Goal: Task Accomplishment & Management: Manage account settings

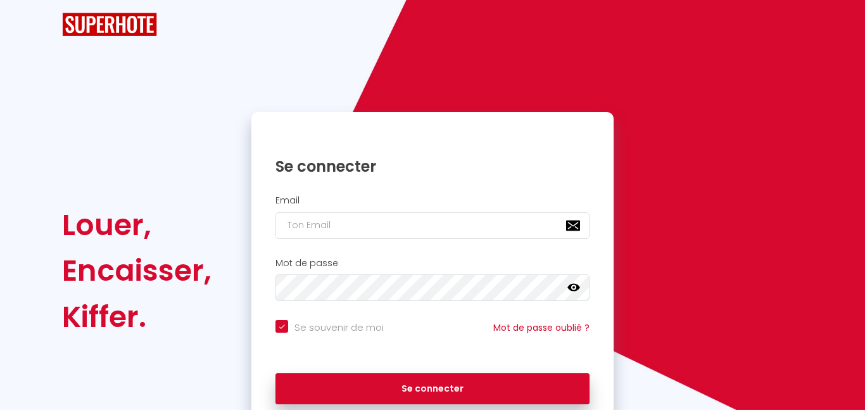
checkbox input "true"
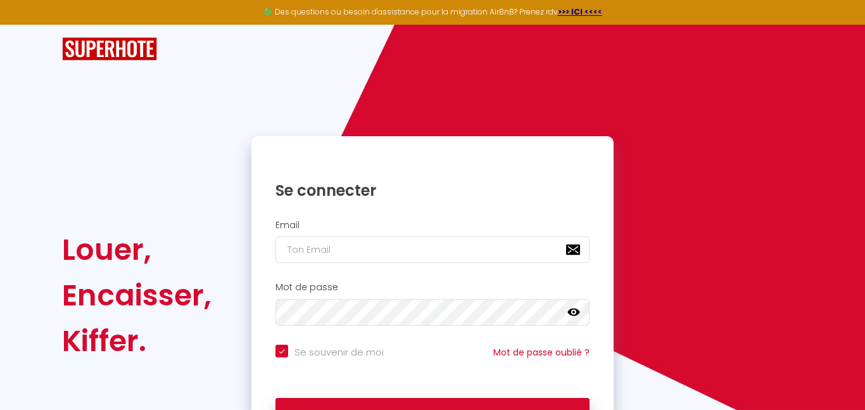
scroll to position [82, 0]
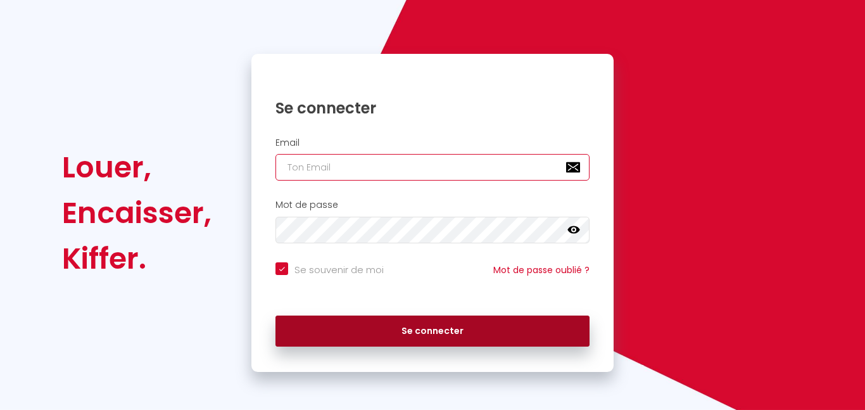
type input "[EMAIL_ADDRESS][DOMAIN_NAME]"
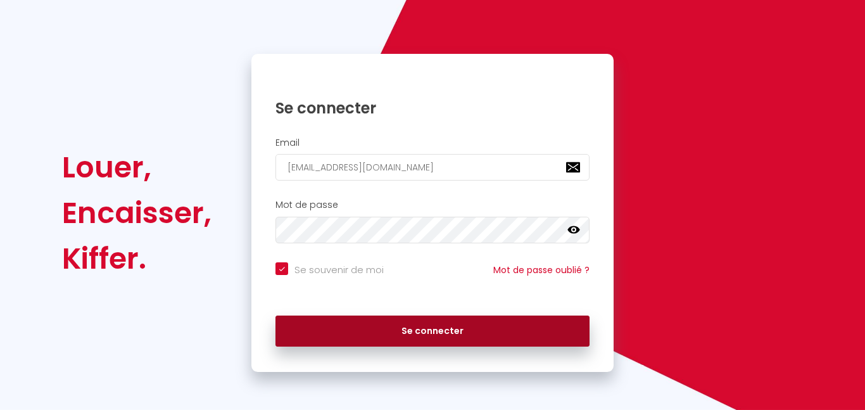
click at [369, 331] on button "Se connecter" at bounding box center [432, 331] width 314 height 32
checkbox input "true"
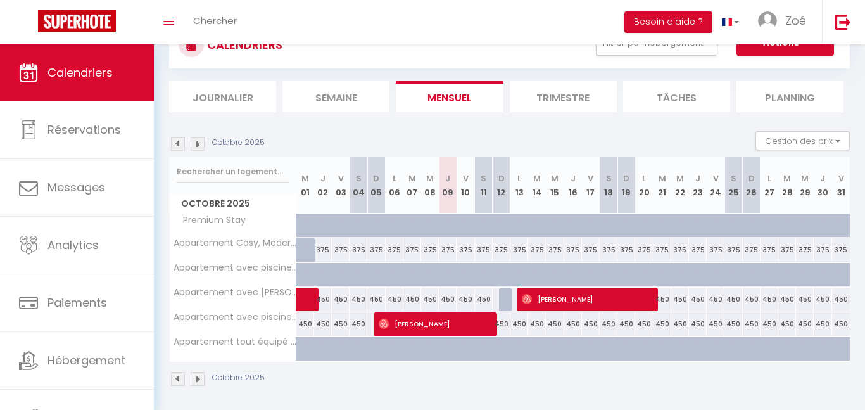
scroll to position [55, 0]
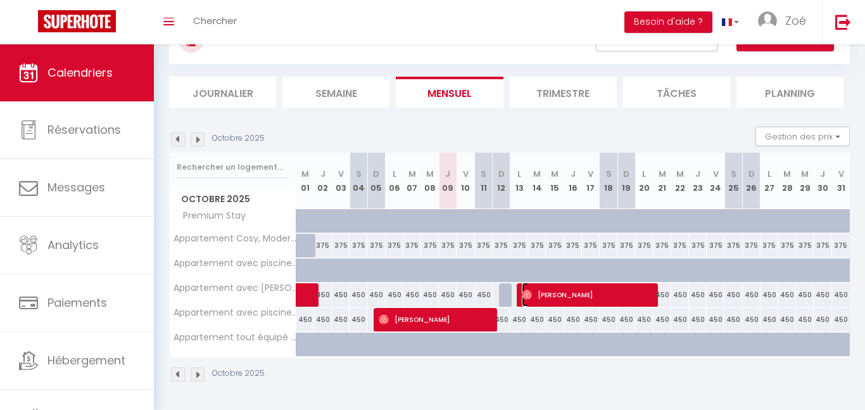
click at [547, 303] on span "[PERSON_NAME]" at bounding box center [587, 294] width 130 height 24
select select "OK"
select select "0"
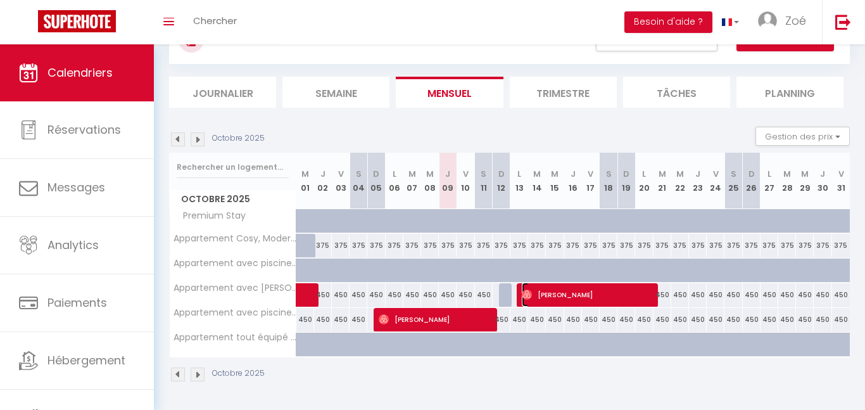
select select "1"
select select
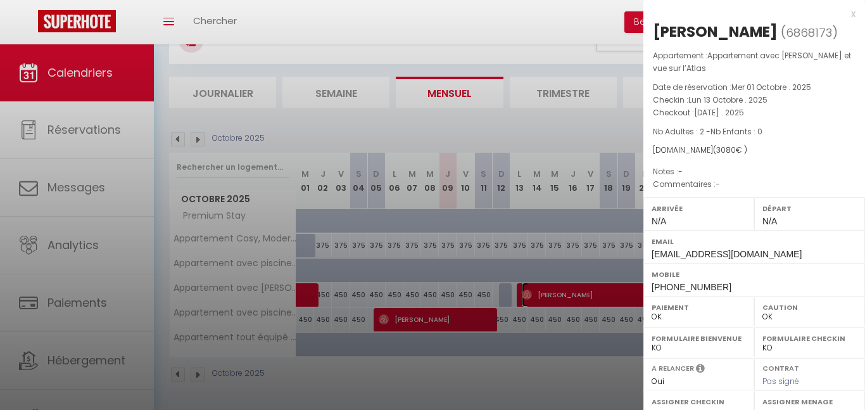
select select "53123"
select select "52949"
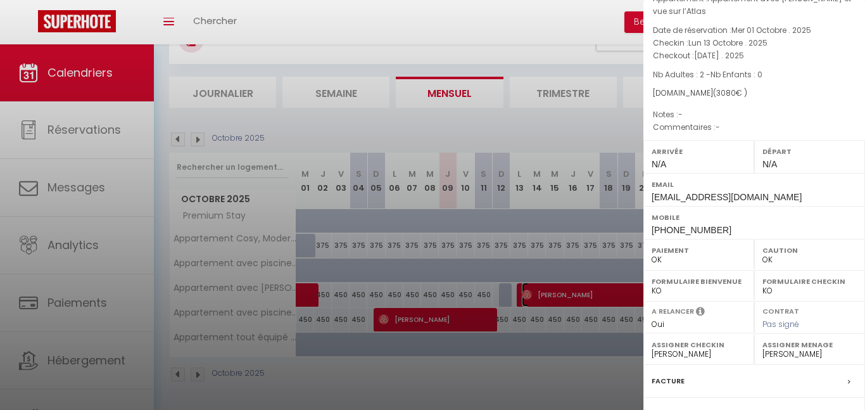
scroll to position [0, 0]
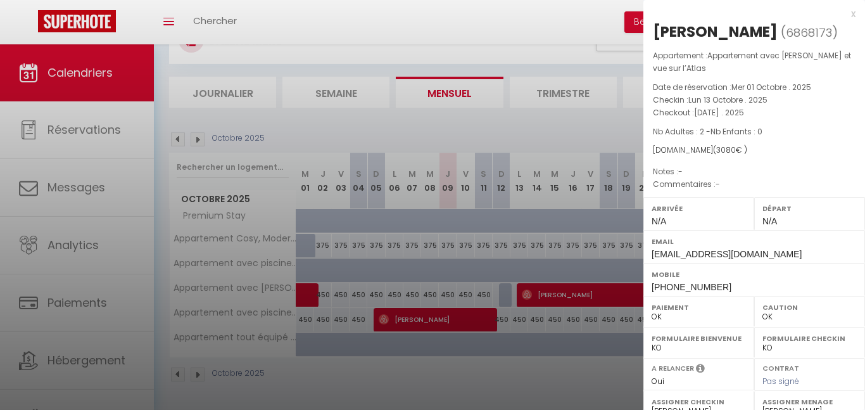
click at [456, 111] on div at bounding box center [432, 205] width 865 height 410
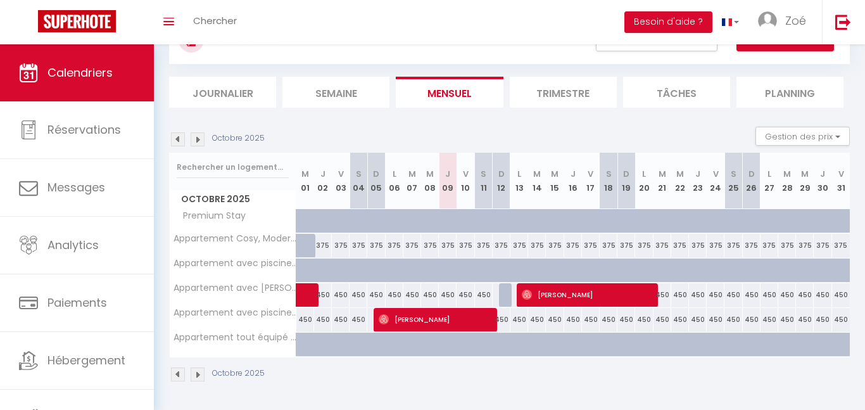
click at [635, 104] on li "Tâches" at bounding box center [676, 92] width 107 height 31
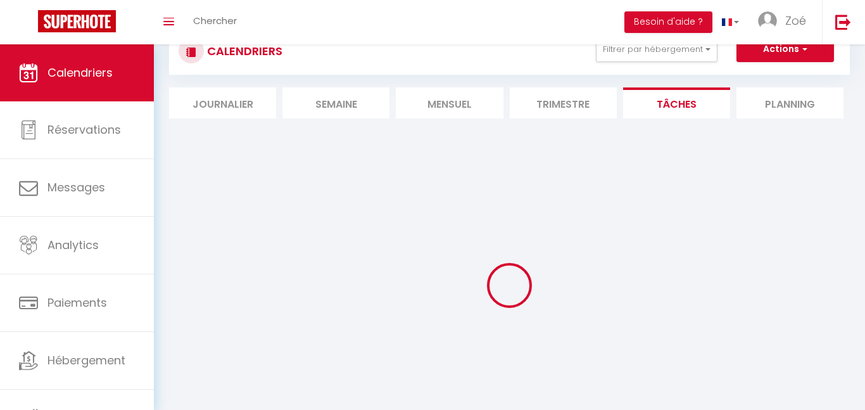
scroll to position [55, 0]
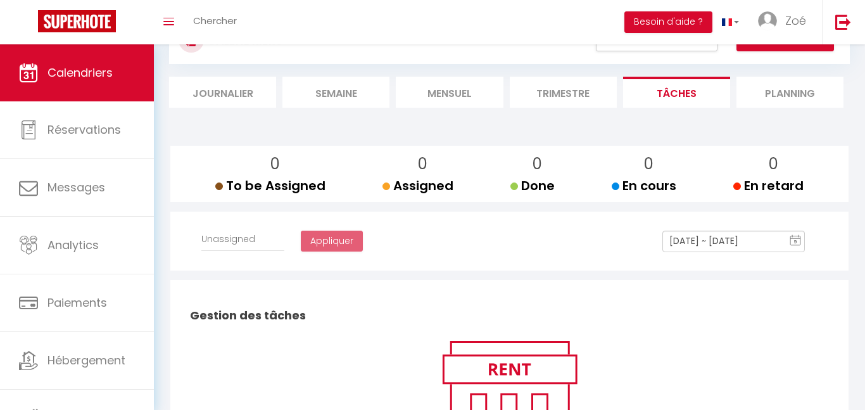
select select
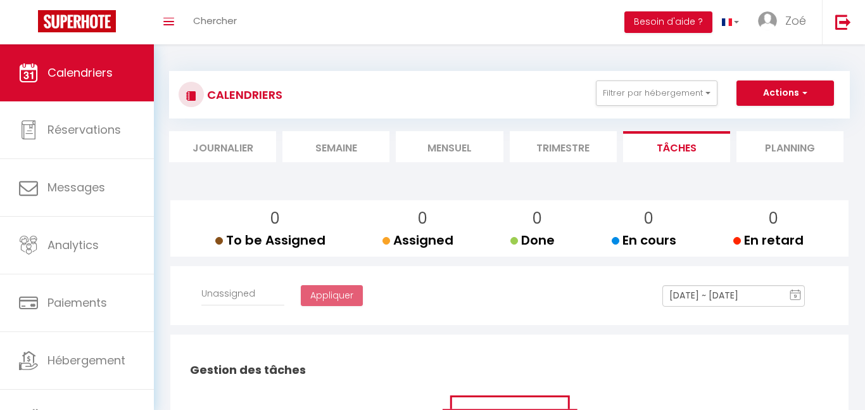
scroll to position [0, 0]
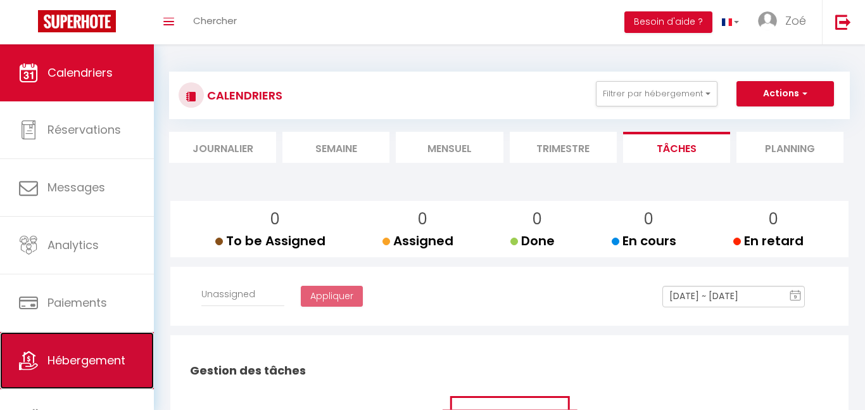
click at [43, 353] on link "Hébergement" at bounding box center [77, 360] width 154 height 57
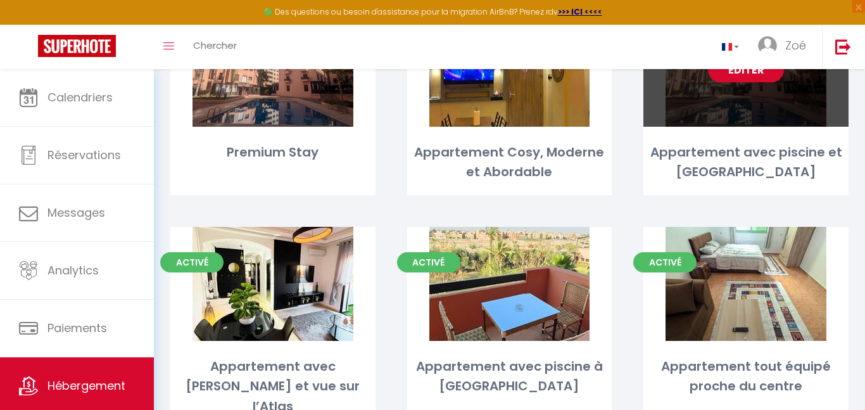
scroll to position [149, 0]
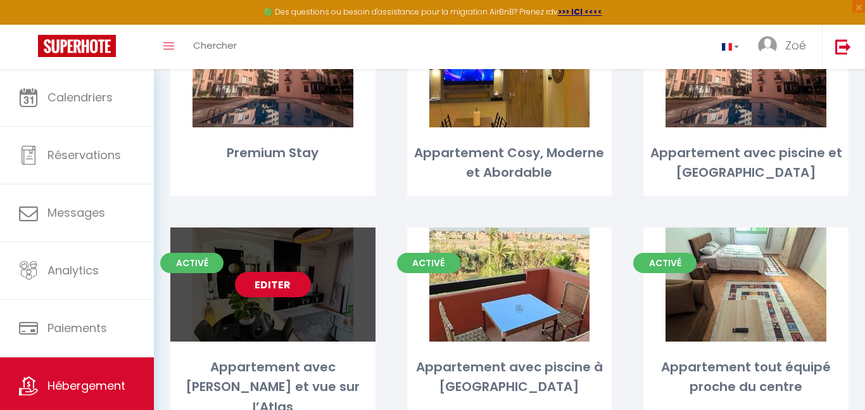
click at [260, 284] on link "Editer" at bounding box center [273, 284] width 76 height 25
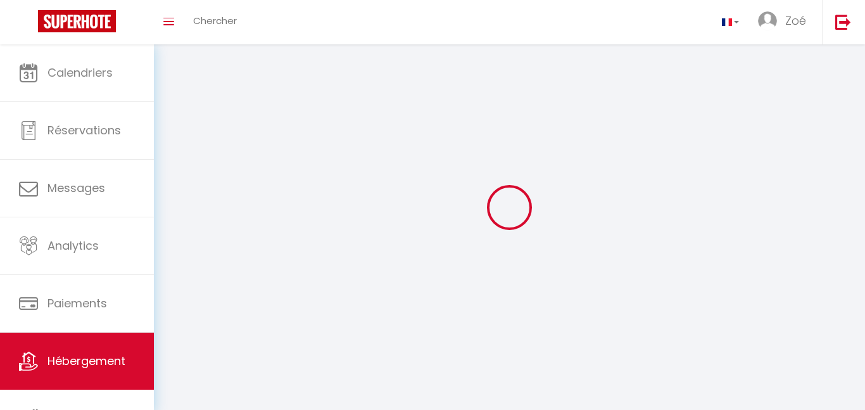
select select "1"
select select "28"
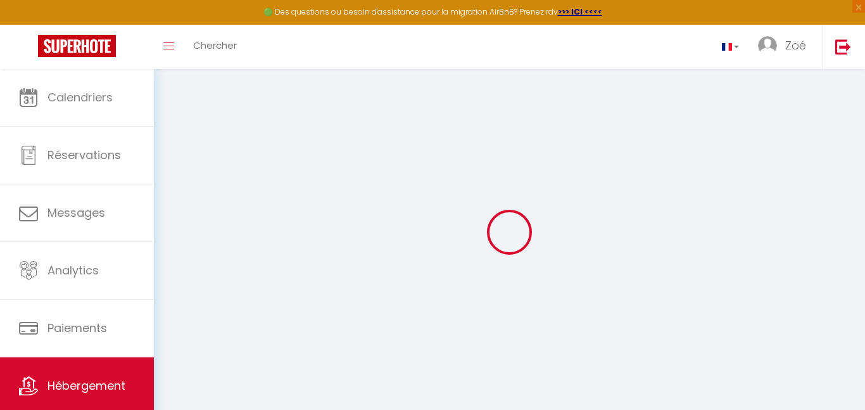
select select
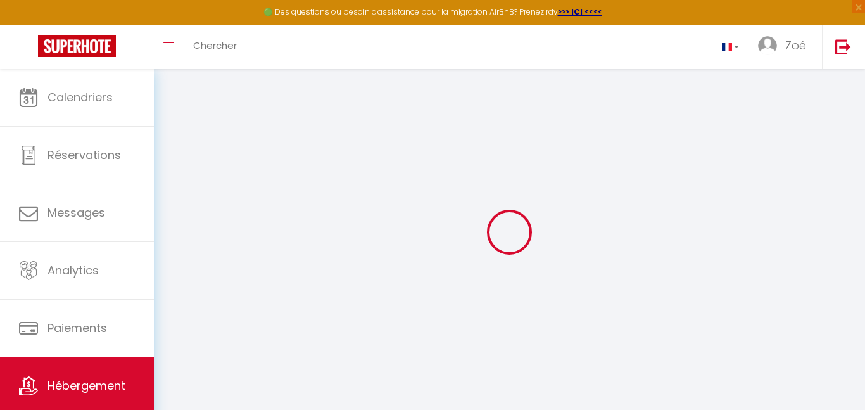
select select
checkbox input "false"
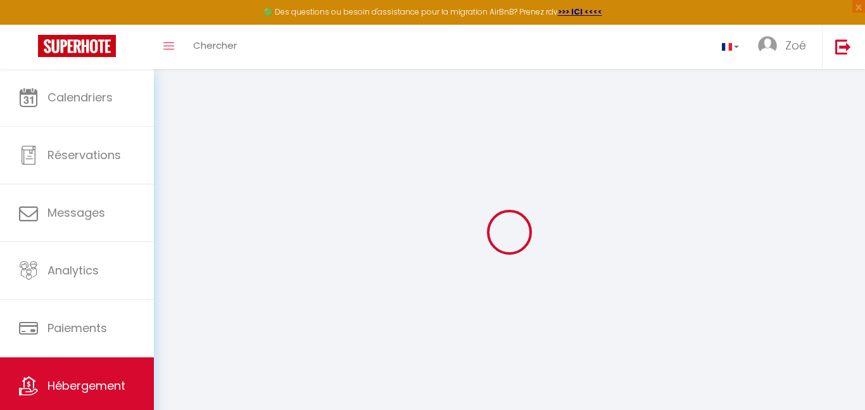
select select
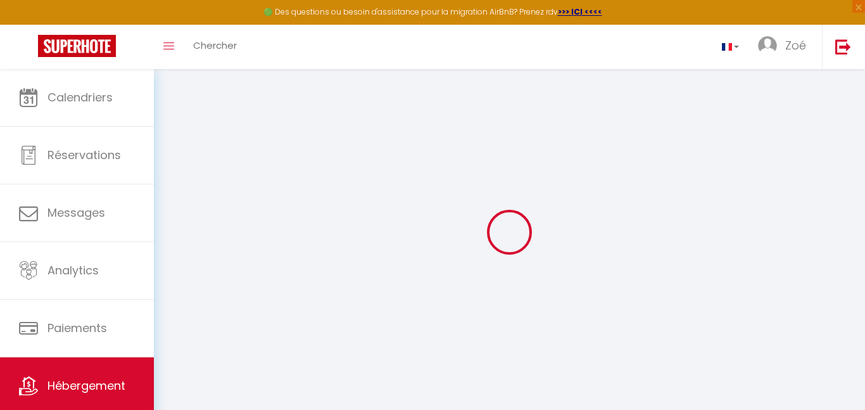
select select
checkbox input "false"
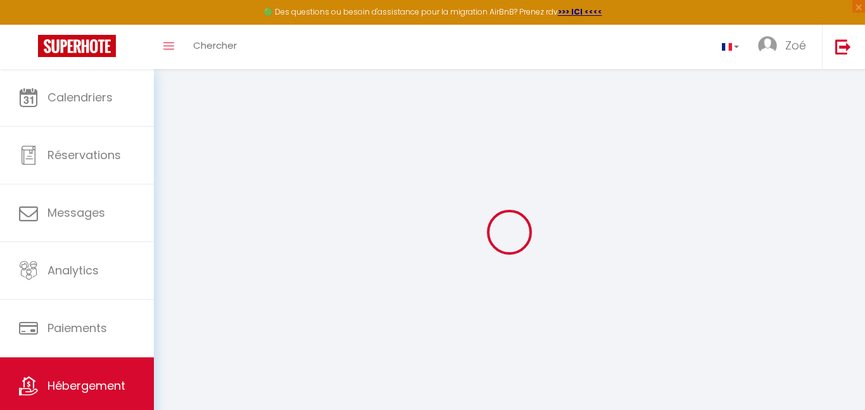
checkbox input "false"
select select
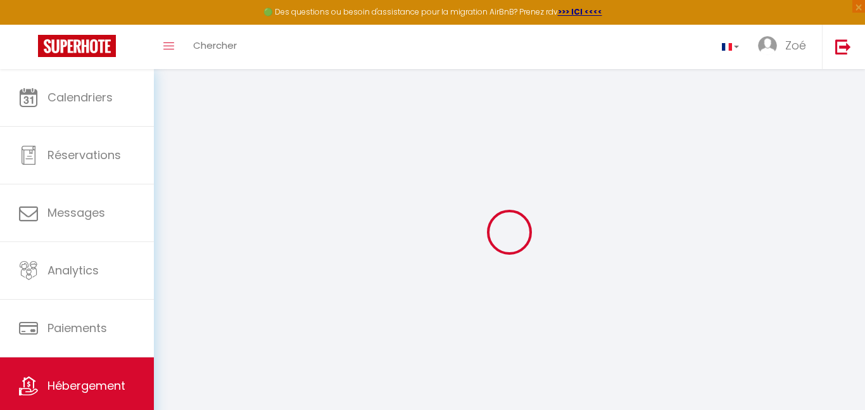
select select
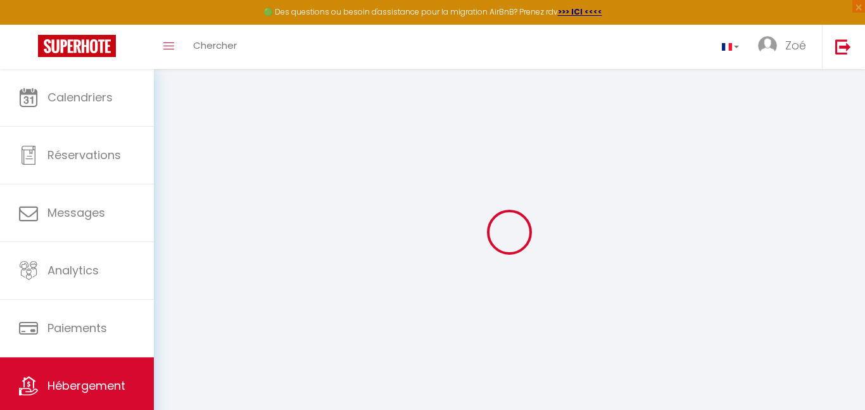
checkbox input "false"
select select
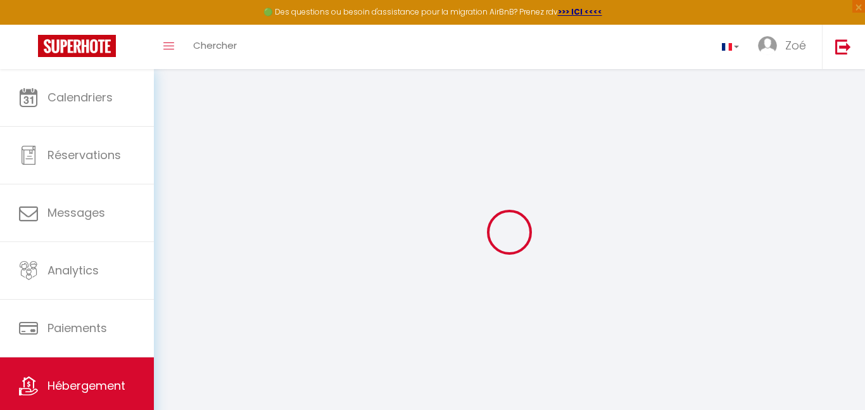
select select
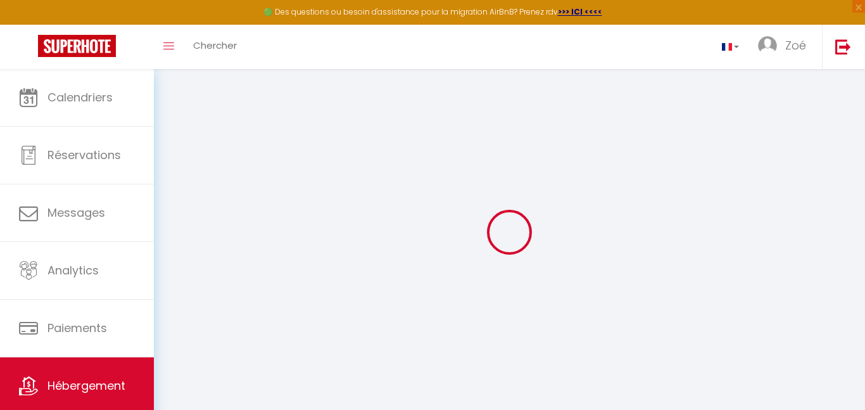
select select
checkbox input "false"
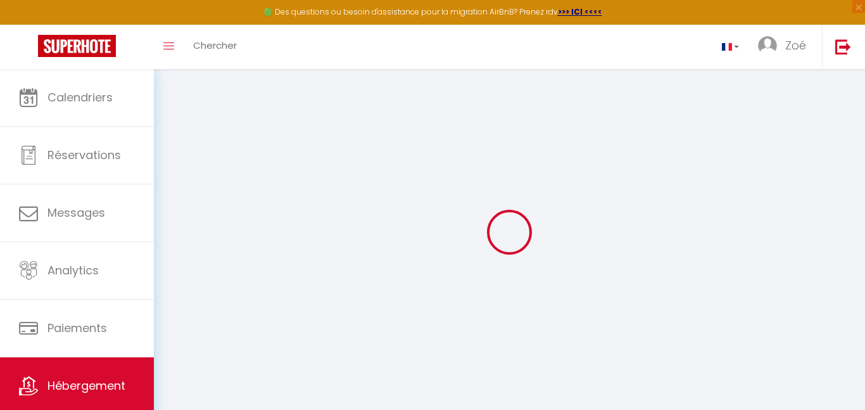
checkbox input "false"
select select
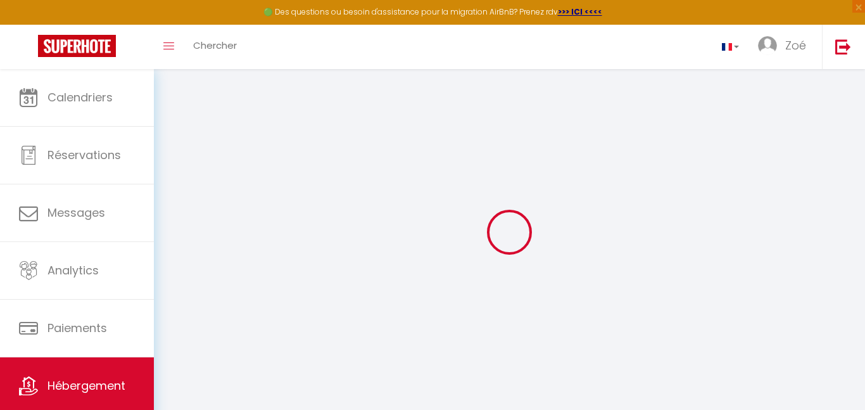
select select
checkbox input "false"
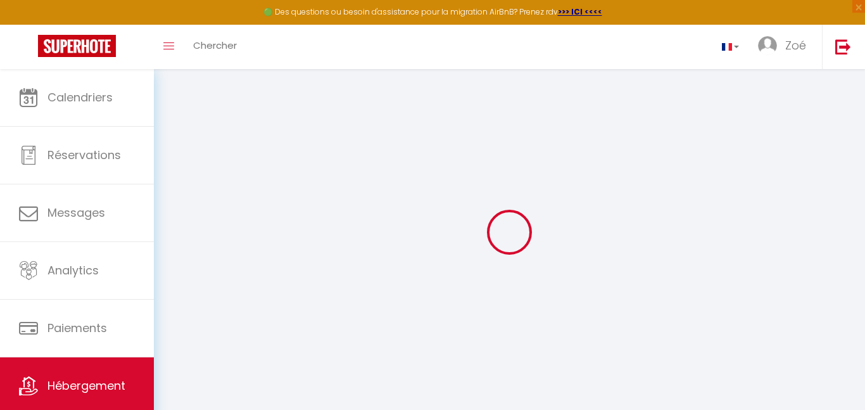
checkbox input "false"
select select
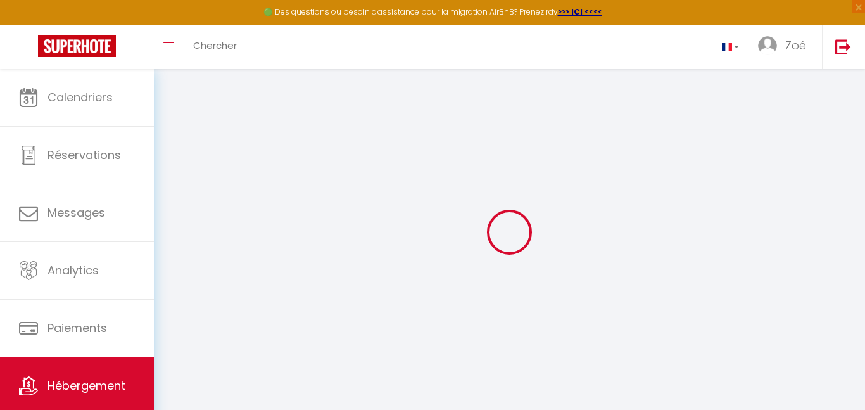
type input "Appartement avec [PERSON_NAME] et vue sur l’Atlas"
type input "520"
type input "200"
select select
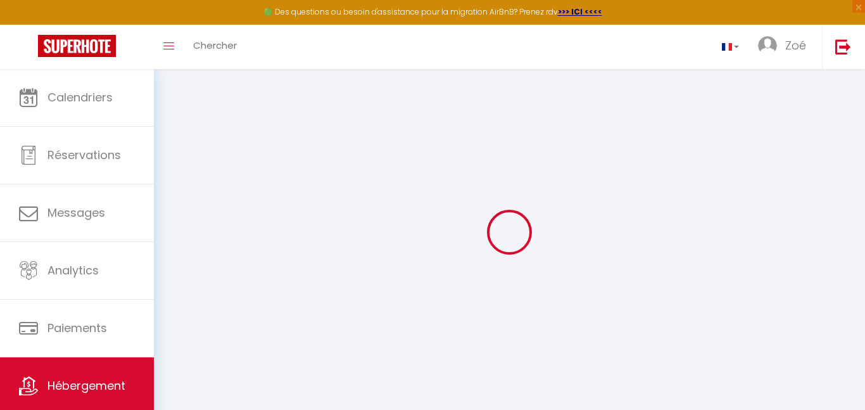
select select
type input "911 Secteur 020224, Résidence Caricia"
type input "40000"
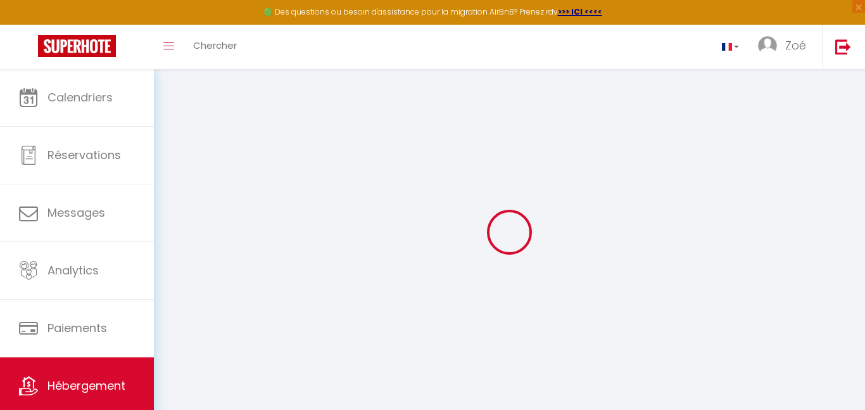
type input "Marrakesh"
select select "146"
type input "[EMAIL_ADDRESS][DOMAIN_NAME]"
select select
checkbox input "false"
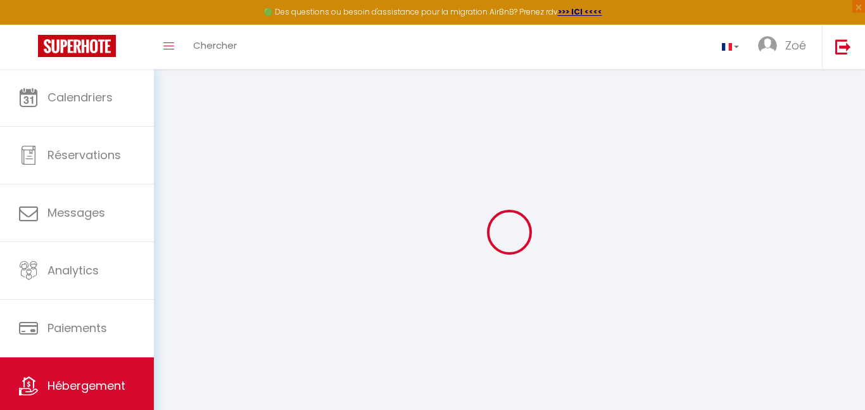
checkbox input "false"
select select "52"
select select
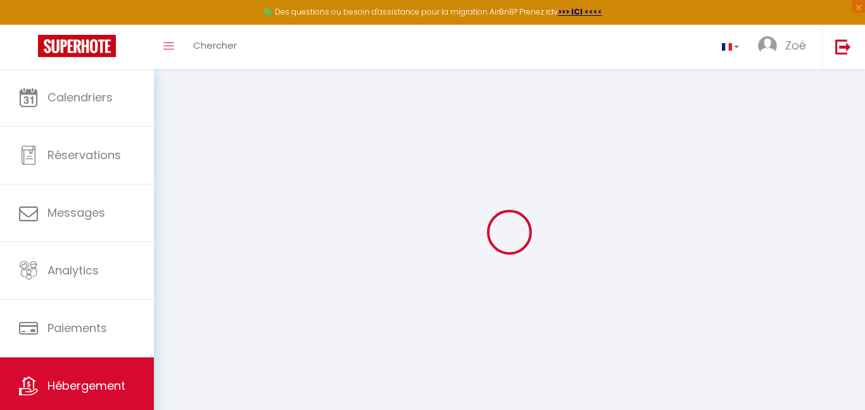
select select
type input "0"
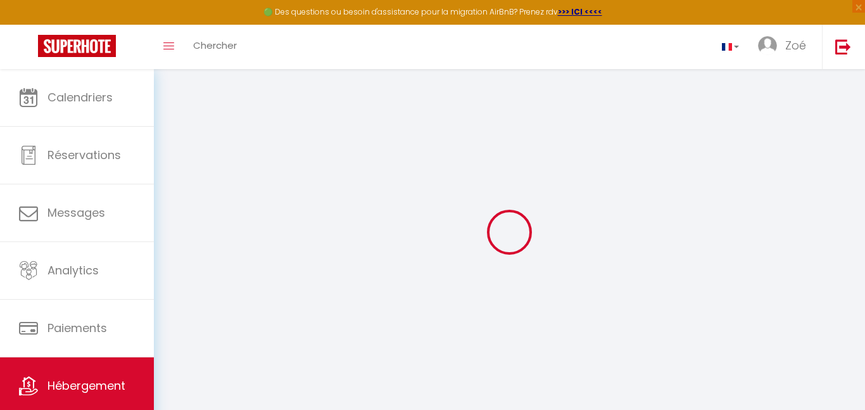
select select
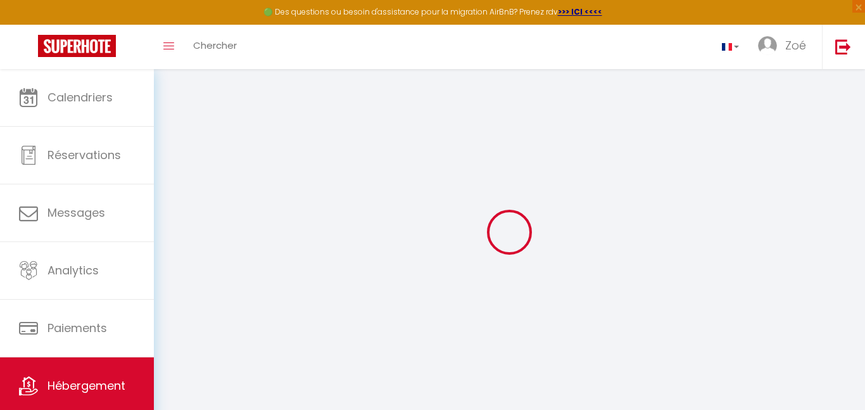
select select
checkbox input "false"
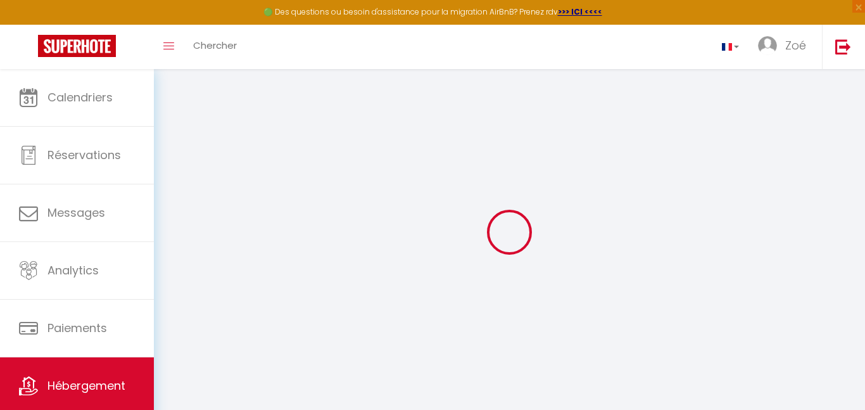
select select
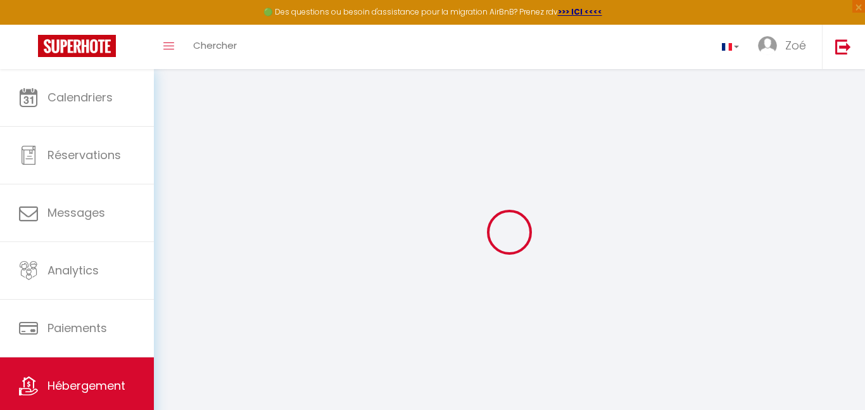
select select
checkbox input "false"
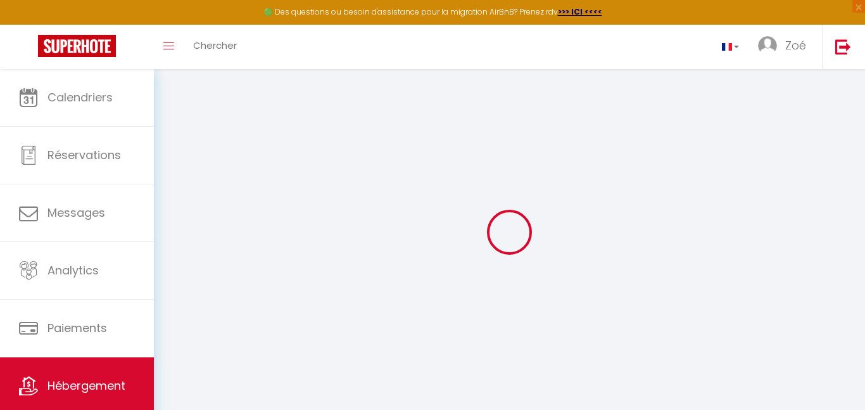
select select
checkbox input "false"
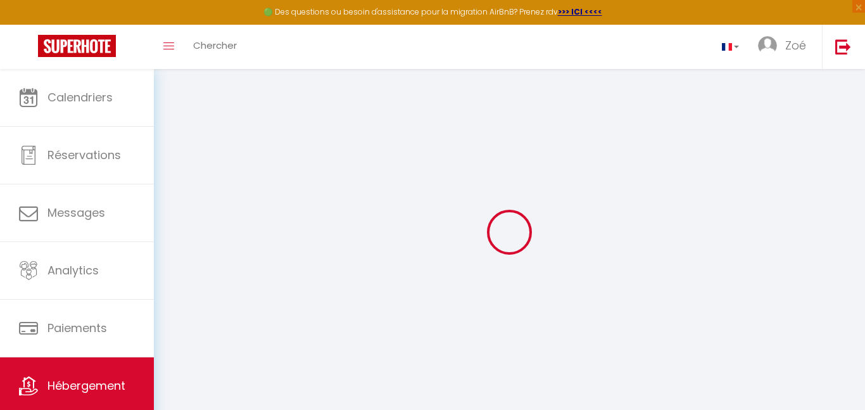
select select "15:00"
select select "23:45"
select select "12:00"
select select "30"
select select "120"
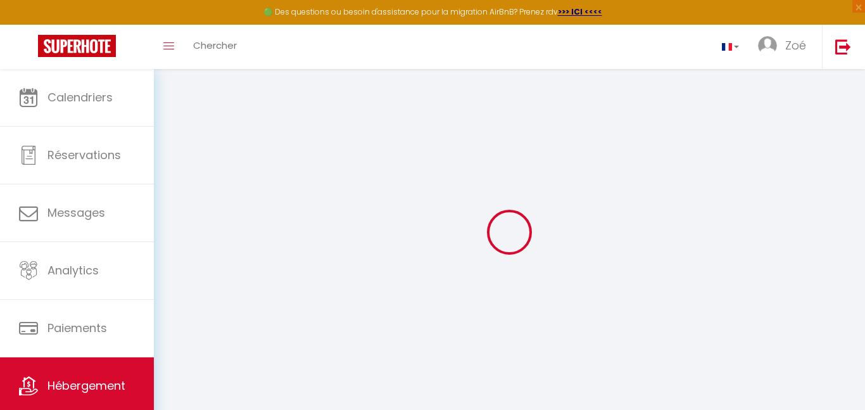
select select
checkbox input "false"
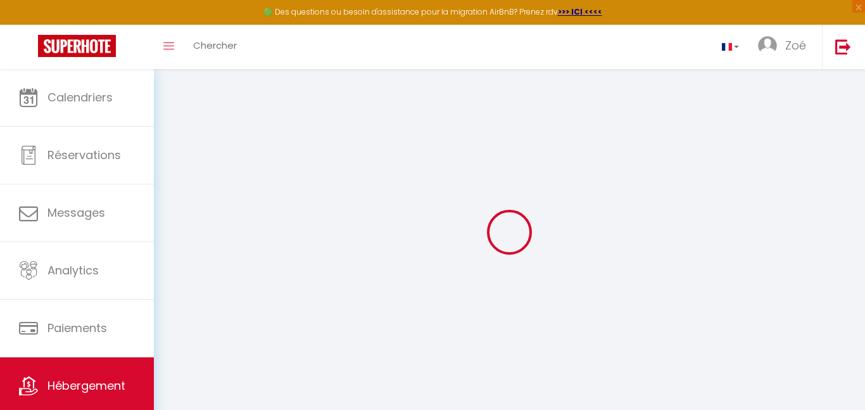
select select
checkbox input "false"
